Goal: Information Seeking & Learning: Check status

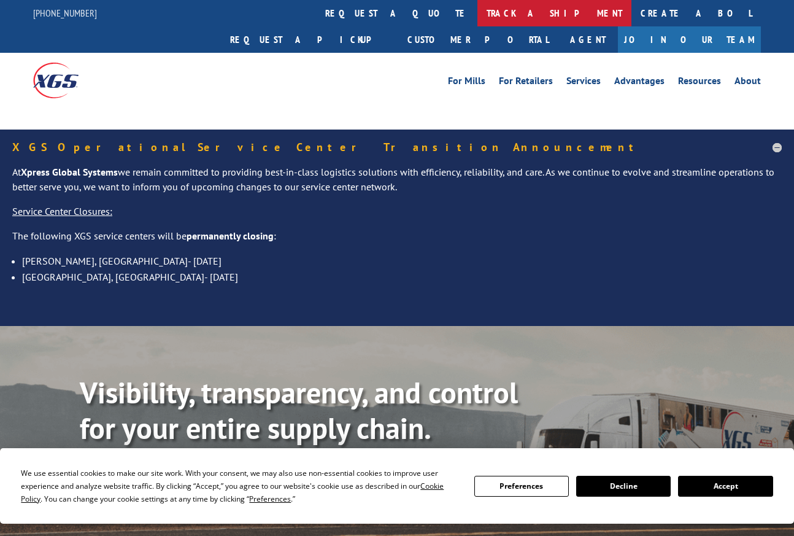
click at [477, 13] on link "track a shipment" at bounding box center [554, 13] width 154 height 26
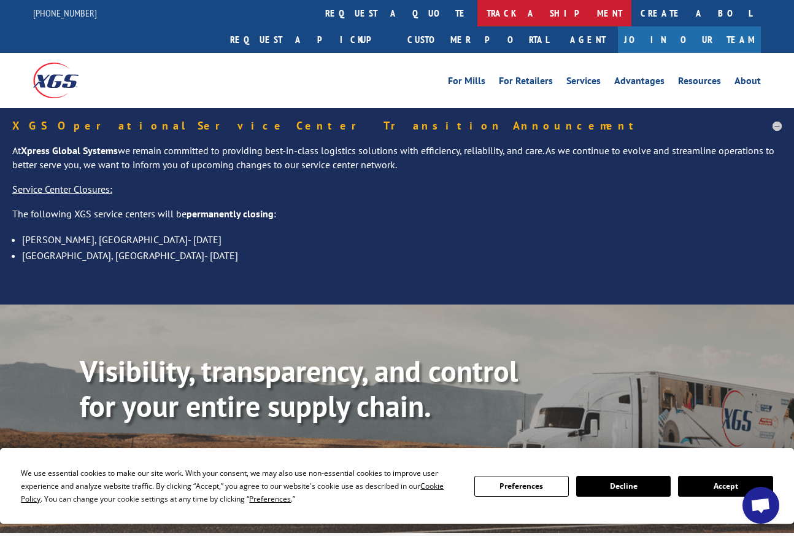
click at [477, 12] on link "track a shipment" at bounding box center [554, 13] width 154 height 26
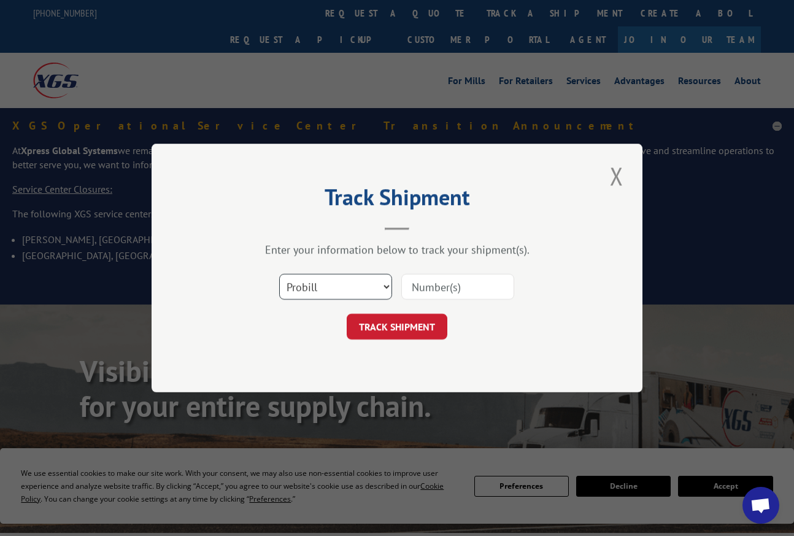
click at [334, 292] on select "Select category... Probill BOL PO" at bounding box center [335, 287] width 113 height 26
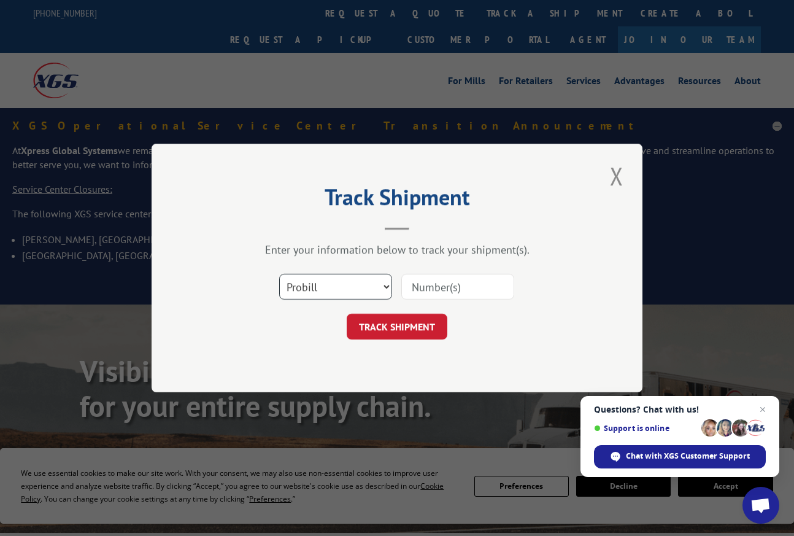
select select "po"
click at [279, 274] on select "Select category... Probill BOL PO" at bounding box center [335, 287] width 113 height 26
click at [421, 290] on input at bounding box center [457, 287] width 113 height 26
paste input "04503265"
type input "04503265"
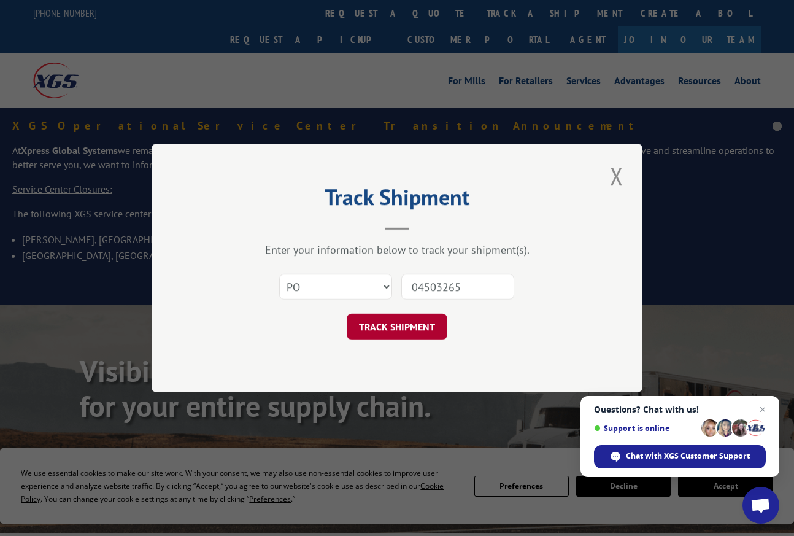
click at [396, 326] on button "TRACK SHIPMENT" at bounding box center [397, 327] width 101 height 26
